Goal: Check status: Check status

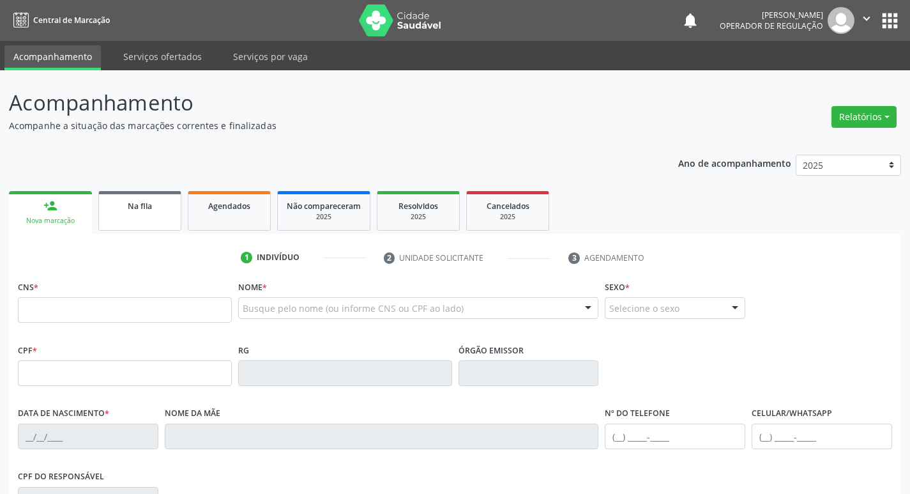
drag, startPoint x: 112, startPoint y: 215, endPoint x: 107, endPoint y: 231, distance: 16.8
click at [112, 216] on link "Na fila" at bounding box center [139, 211] width 83 height 40
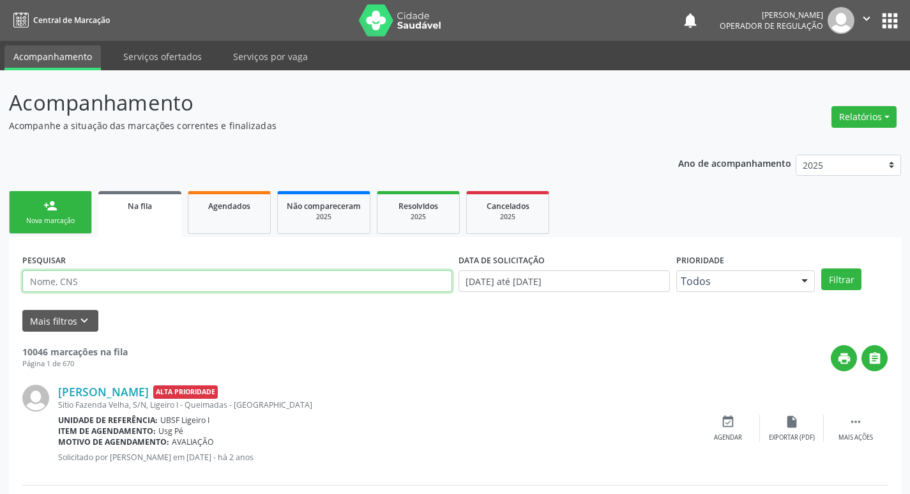
click at [95, 280] on input "text" at bounding box center [237, 281] width 430 height 22
paste input "4. [PERSON_NAME]"
click at [49, 276] on input "4. [PERSON_NAME]" at bounding box center [237, 281] width 430 height 22
click at [822, 268] on button "Filtrar" at bounding box center [842, 279] width 40 height 22
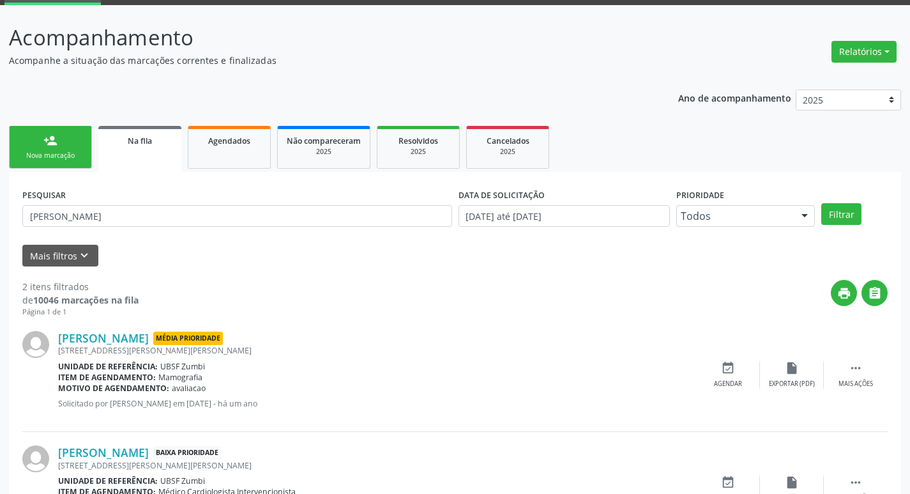
scroll to position [139, 0]
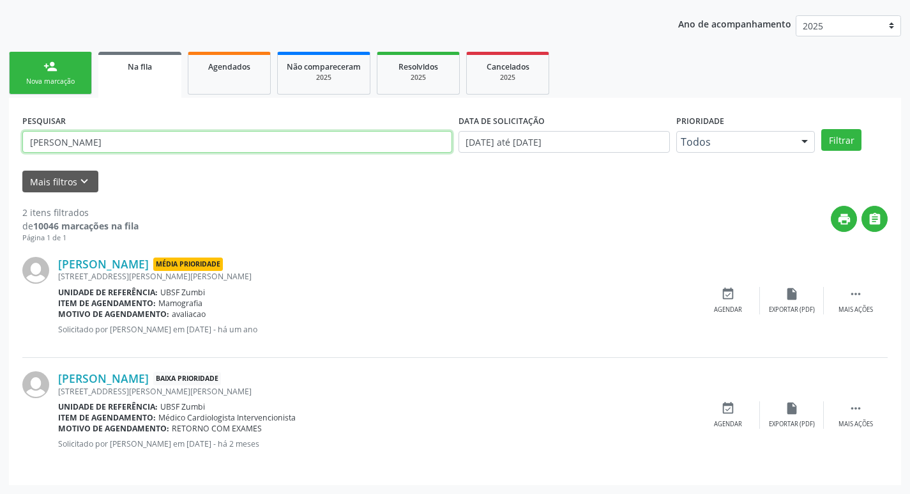
click at [180, 146] on input "[PERSON_NAME]" at bounding box center [237, 142] width 430 height 22
paste input "1. [PERSON_NAME]"
drag, startPoint x: 47, startPoint y: 142, endPoint x: 0, endPoint y: 156, distance: 49.3
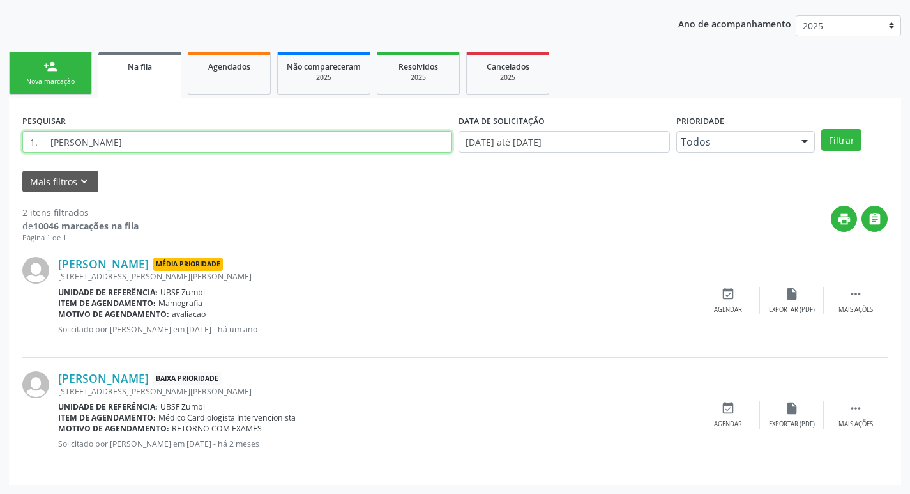
click at [0, 156] on div "Acompanhamento Acompanhe a situação das marcações correntes e finalizadas Relat…" at bounding box center [455, 212] width 910 height 563
type input "1. [PERSON_NAME]"
click at [822, 129] on button "Filtrar" at bounding box center [842, 140] width 40 height 22
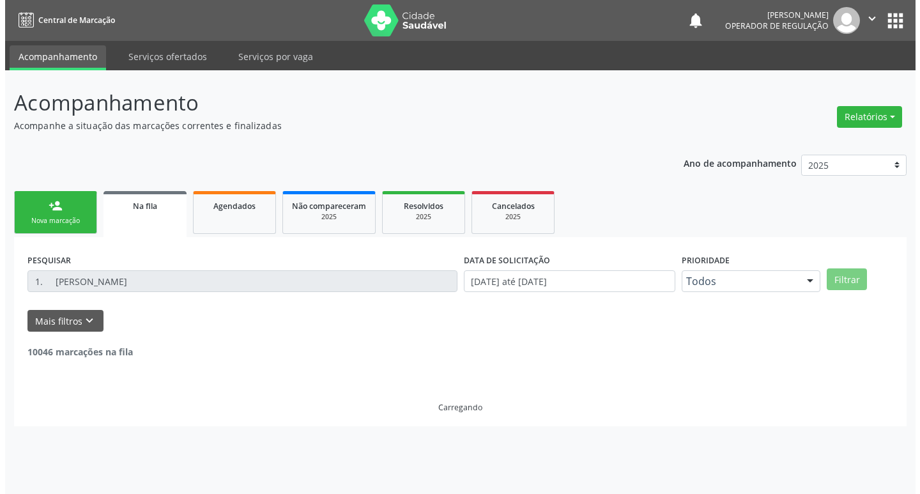
scroll to position [0, 0]
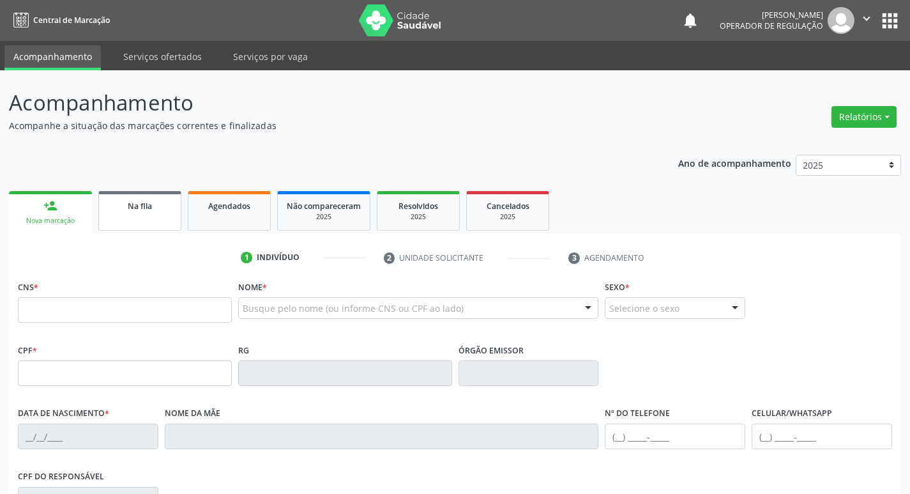
click at [133, 214] on link "Na fila" at bounding box center [139, 211] width 83 height 40
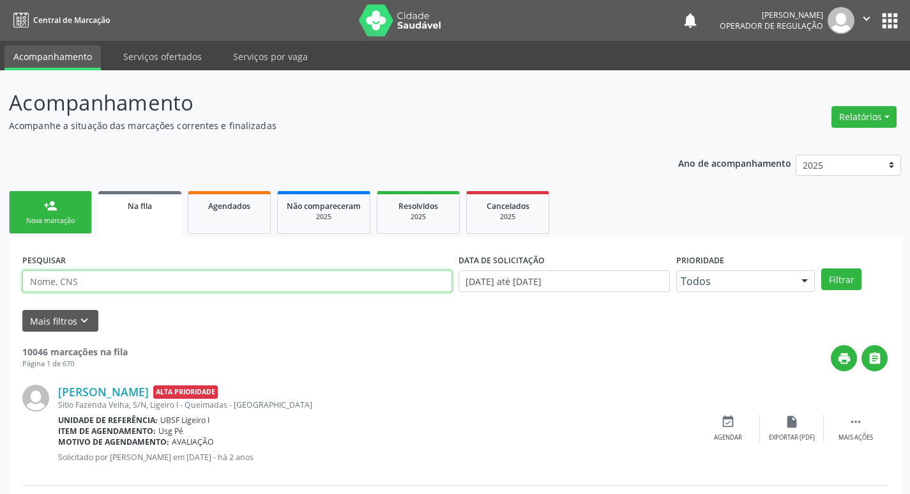
click at [125, 279] on input "text" at bounding box center [237, 281] width 430 height 22
paste input "1. [PERSON_NAME]"
click at [47, 289] on input "1. [PERSON_NAME]" at bounding box center [237, 281] width 430 height 22
click at [822, 268] on button "Filtrar" at bounding box center [842, 279] width 40 height 22
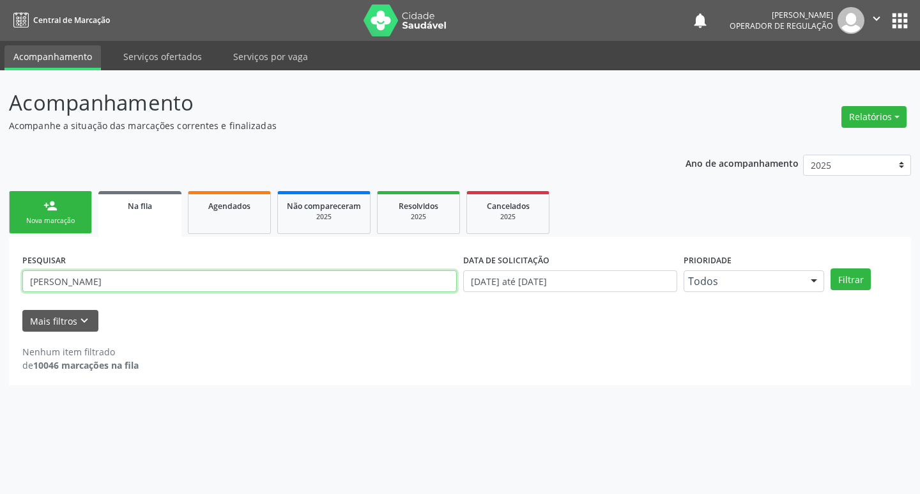
click at [176, 285] on input "JOSÉ EVERSON BATISTA DE ANDRADE" at bounding box center [239, 281] width 434 height 22
paste input "701 8062 5086 8971"
click at [831, 268] on button "Filtrar" at bounding box center [851, 279] width 40 height 22
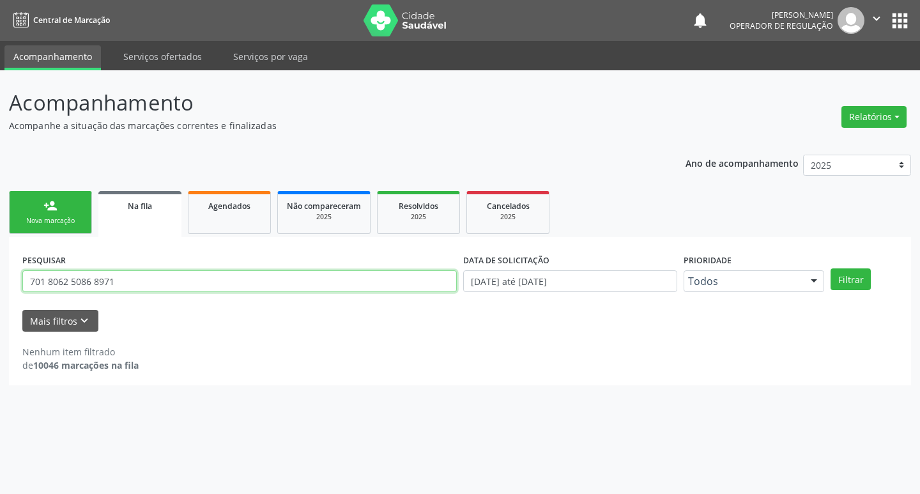
click at [113, 289] on input "701 8062 5086 8971" at bounding box center [239, 281] width 434 height 22
type input "angelo"
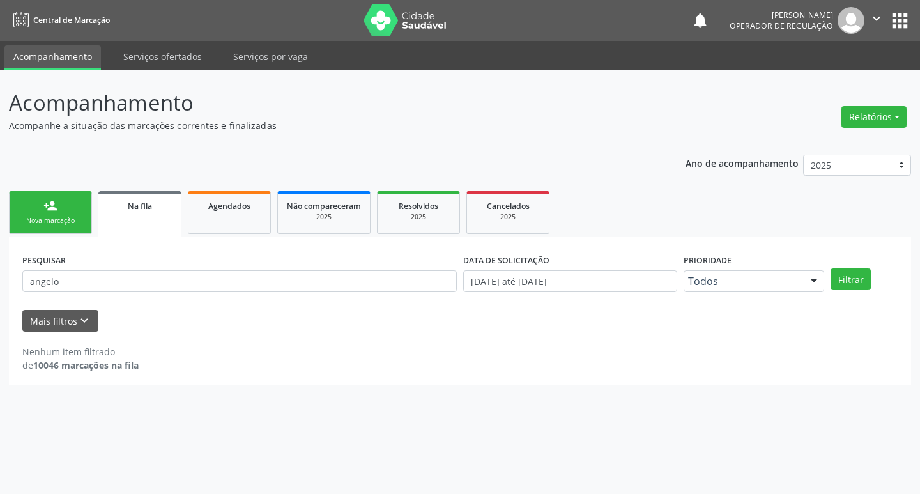
drag, startPoint x: 891, startPoint y: 22, endPoint x: 881, endPoint y: 34, distance: 15.9
click at [891, 21] on button "apps" at bounding box center [900, 21] width 22 height 22
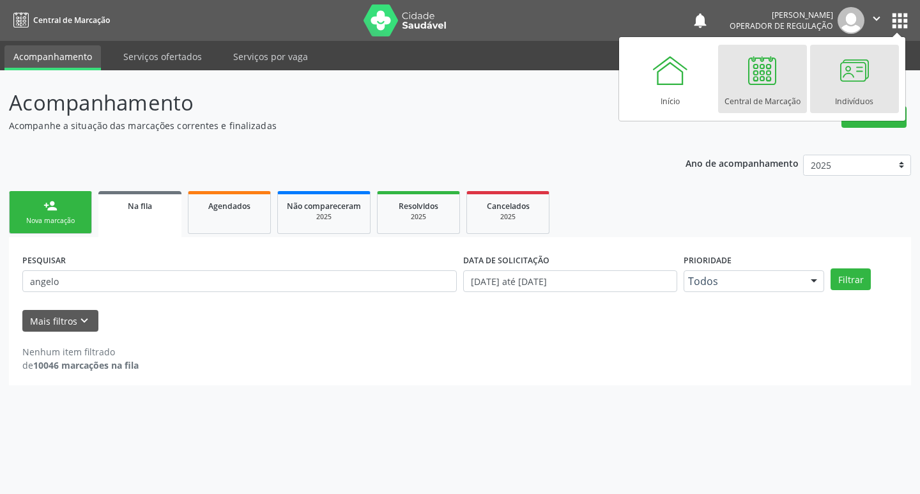
click at [847, 73] on div at bounding box center [854, 70] width 38 height 38
